Goal: Navigation & Orientation: Find specific page/section

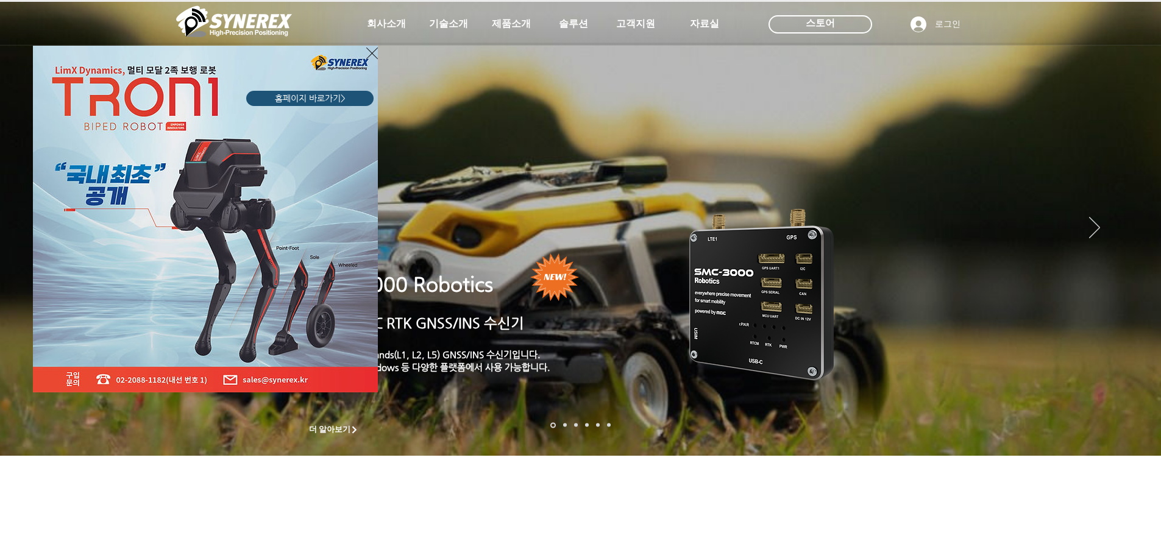
click at [497, 22] on div "LimX Dinamics" at bounding box center [580, 277] width 1161 height 555
click at [515, 21] on div "LimX Dinamics" at bounding box center [580, 277] width 1161 height 555
click at [371, 49] on icon "사이트로 돌아가기" at bounding box center [372, 53] width 12 height 15
click at [371, 49] on div at bounding box center [580, 90] width 1161 height 180
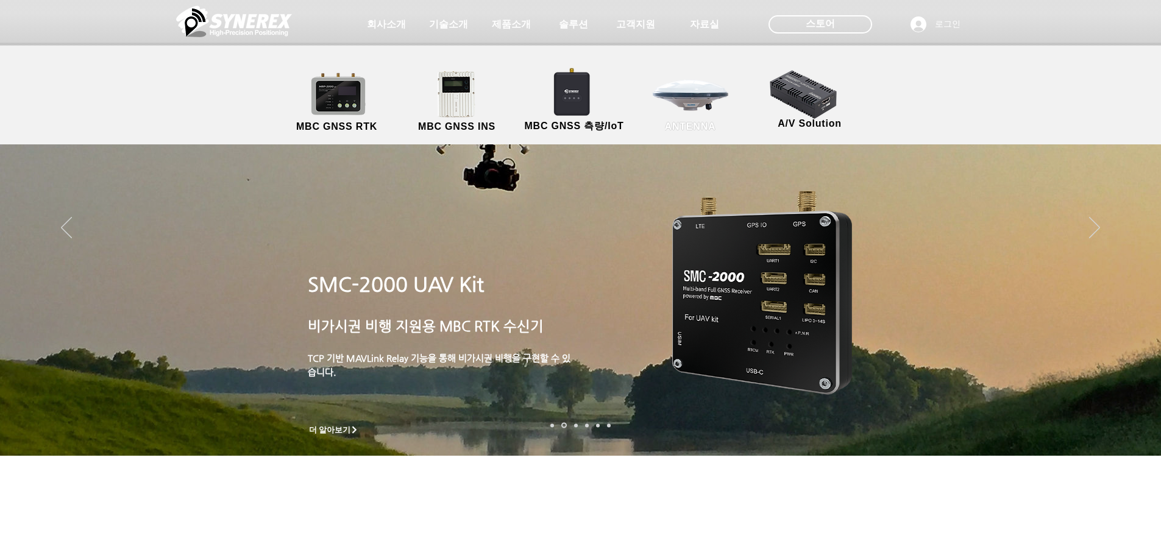
click at [695, 96] on link "ANTENNA" at bounding box center [690, 102] width 110 height 64
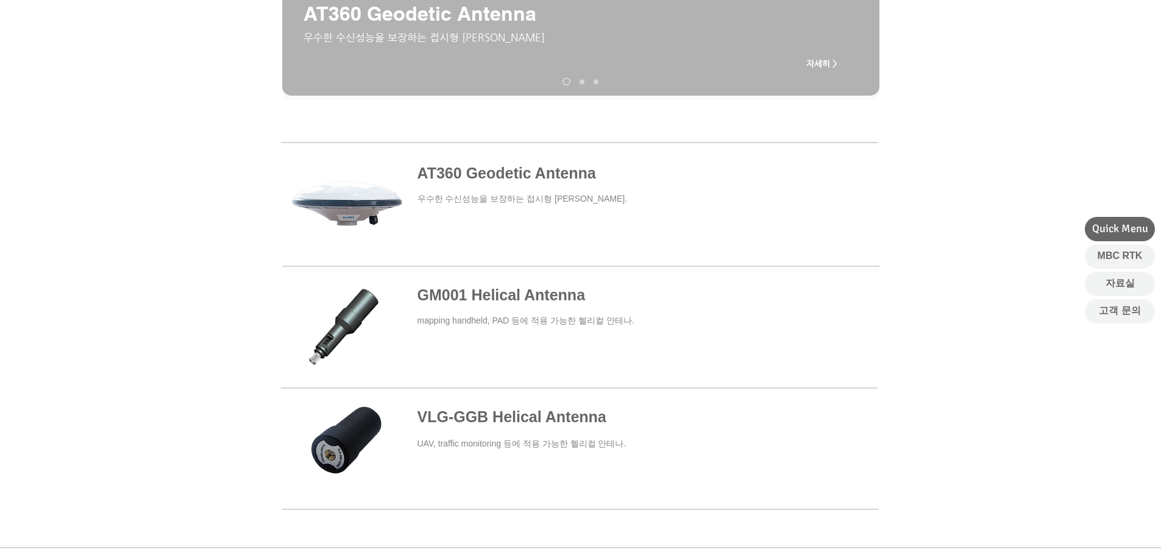
scroll to position [658, 0]
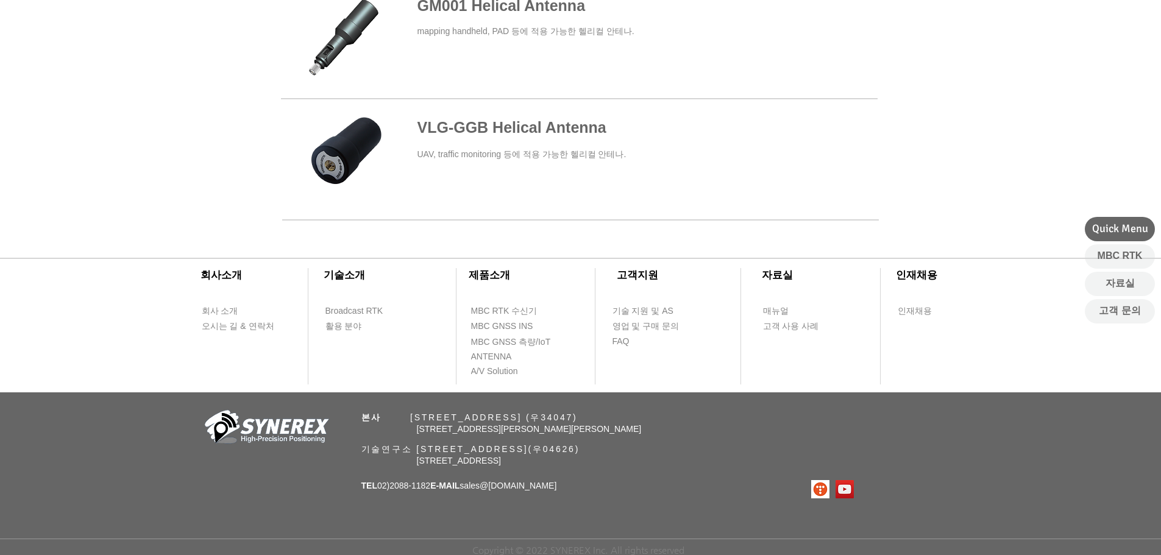
click at [705, 140] on span at bounding box center [580, 161] width 596 height 90
